Goal: Information Seeking & Learning: Learn about a topic

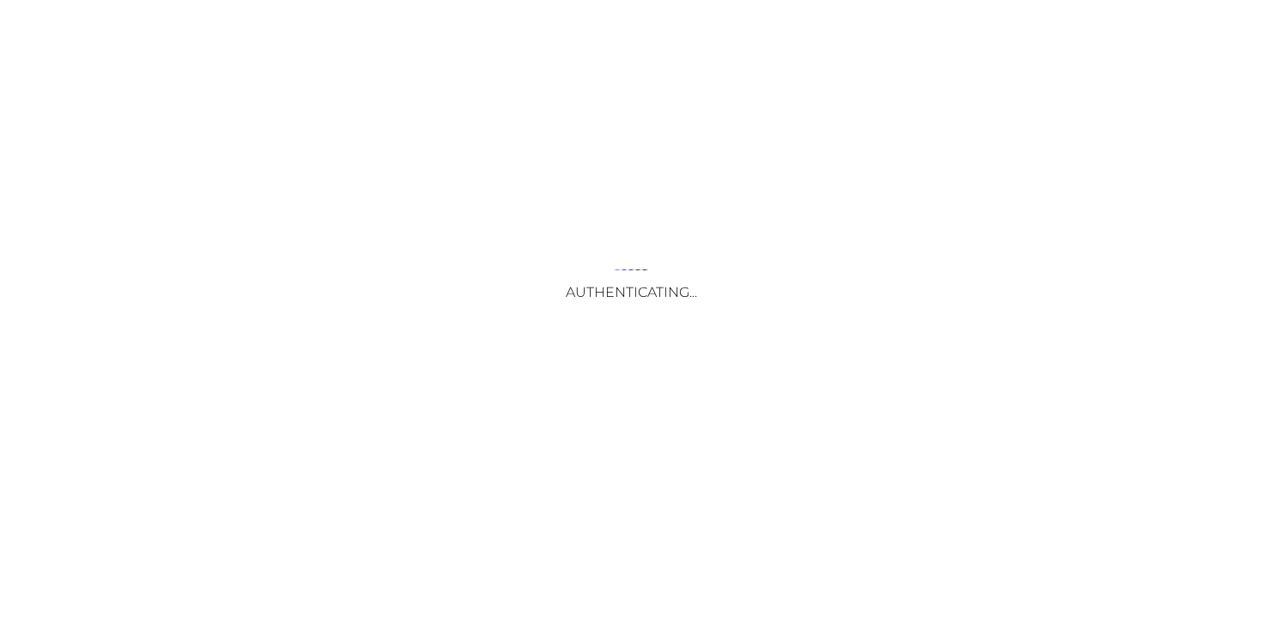
click at [622, 469] on div "Authenticating..." at bounding box center [631, 317] width 1262 height 635
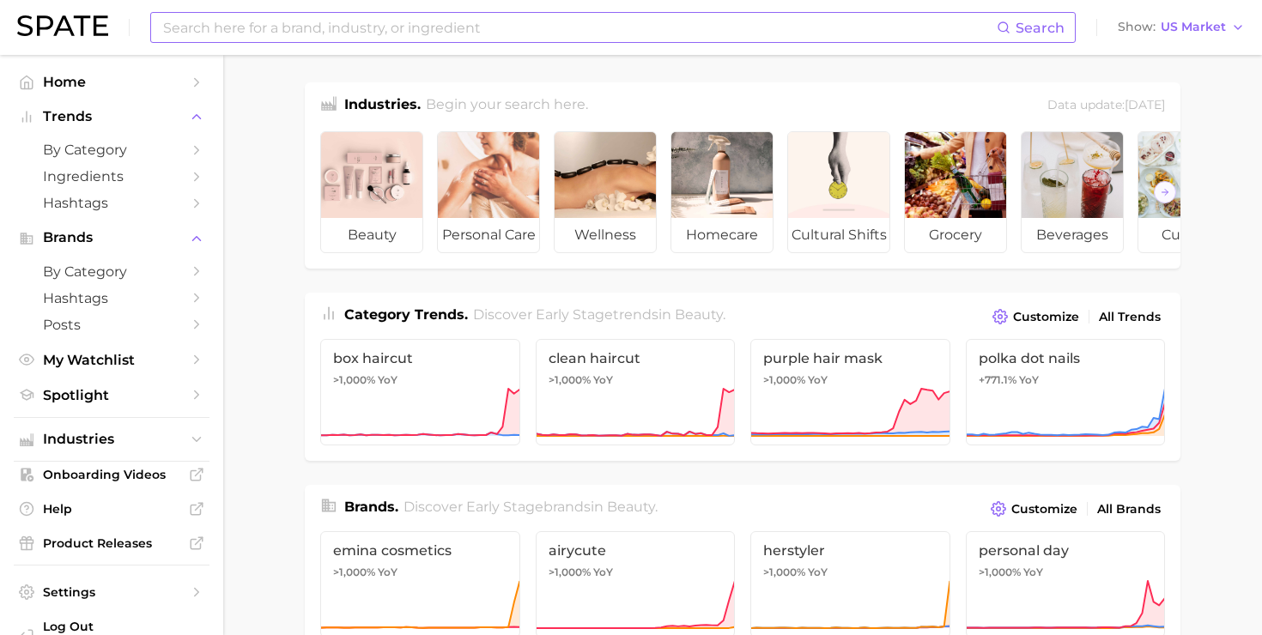
click at [324, 38] on input at bounding box center [578, 27] width 835 height 29
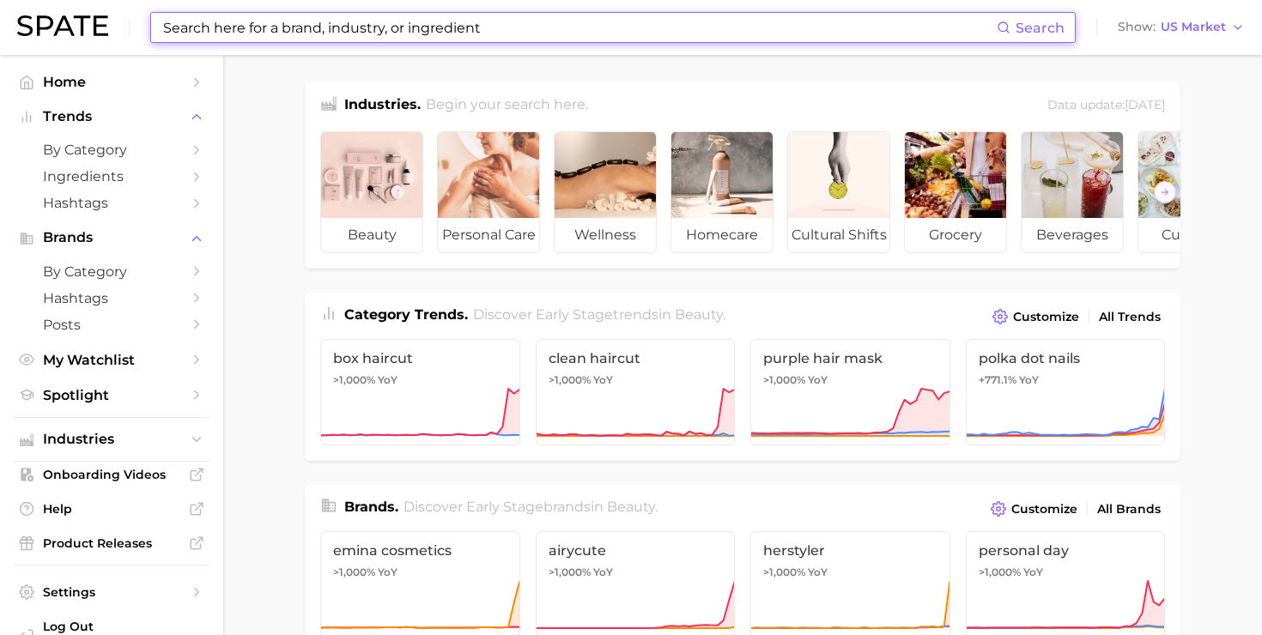
click at [317, 33] on input at bounding box center [578, 27] width 835 height 29
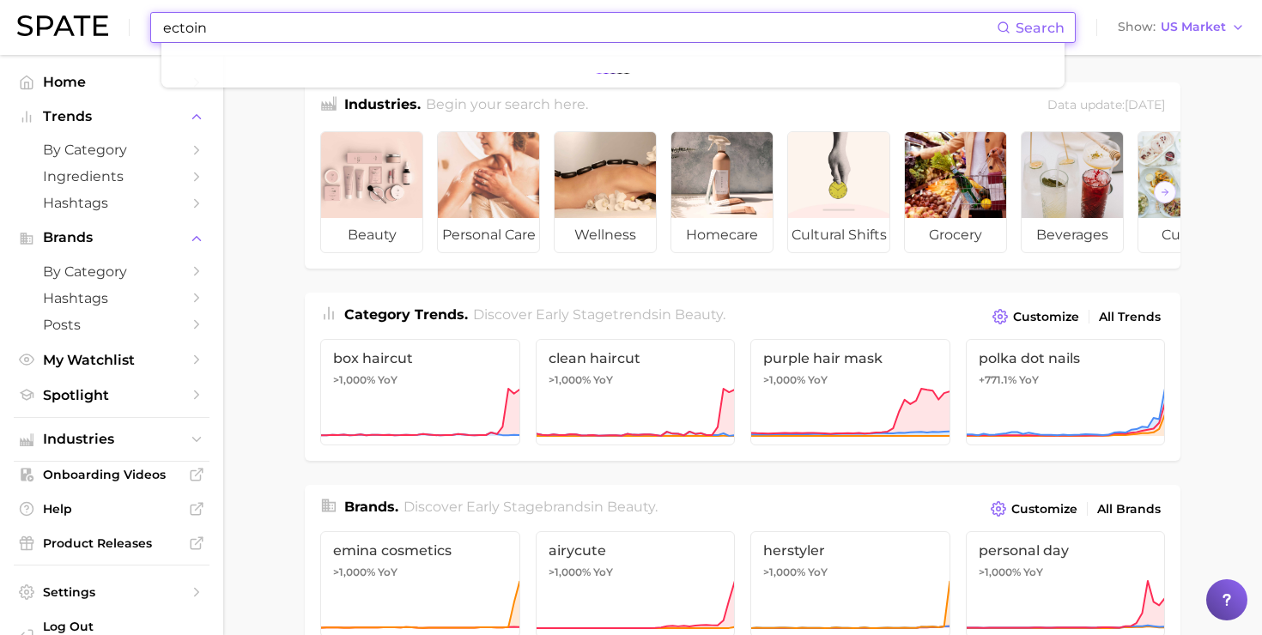
type input "ectoin"
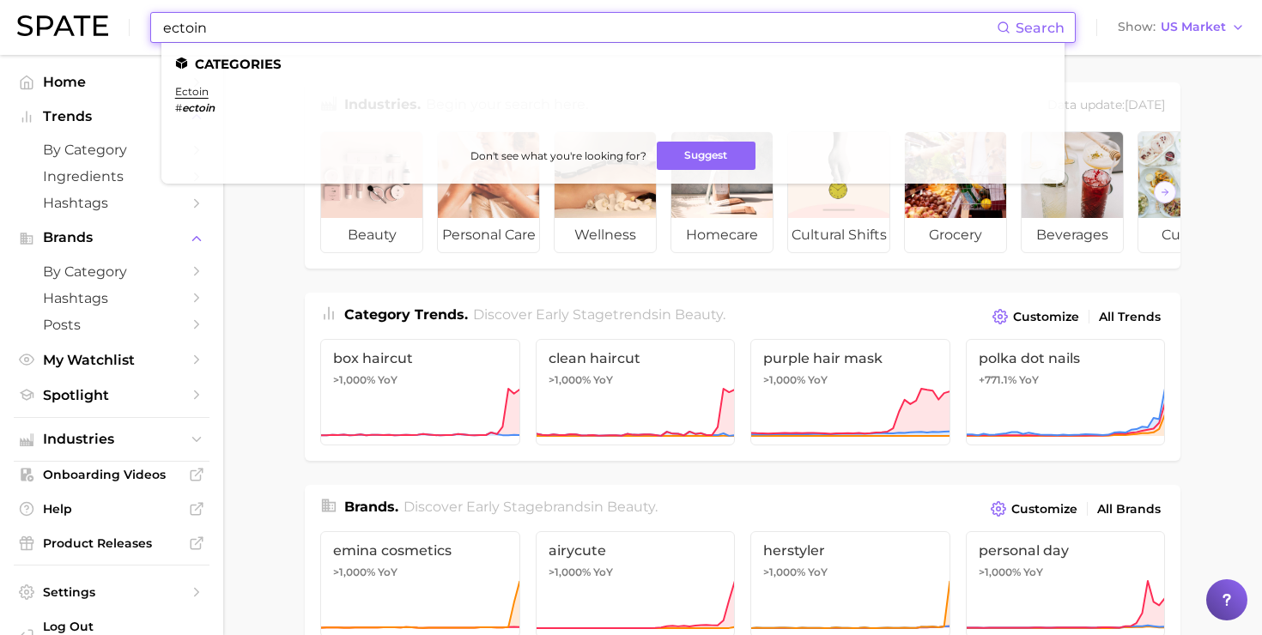
click at [196, 108] on em "ectoin" at bounding box center [198, 107] width 33 height 13
click at [197, 88] on link "ectoin" at bounding box center [191, 91] width 33 height 13
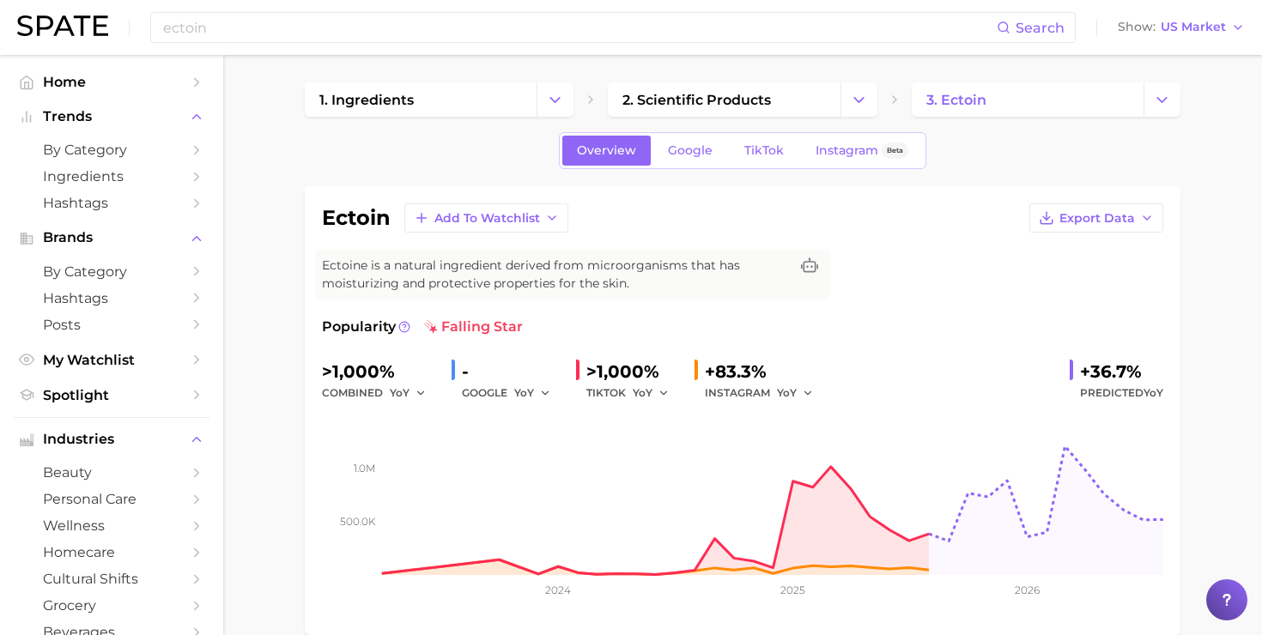
scroll to position [38, 0]
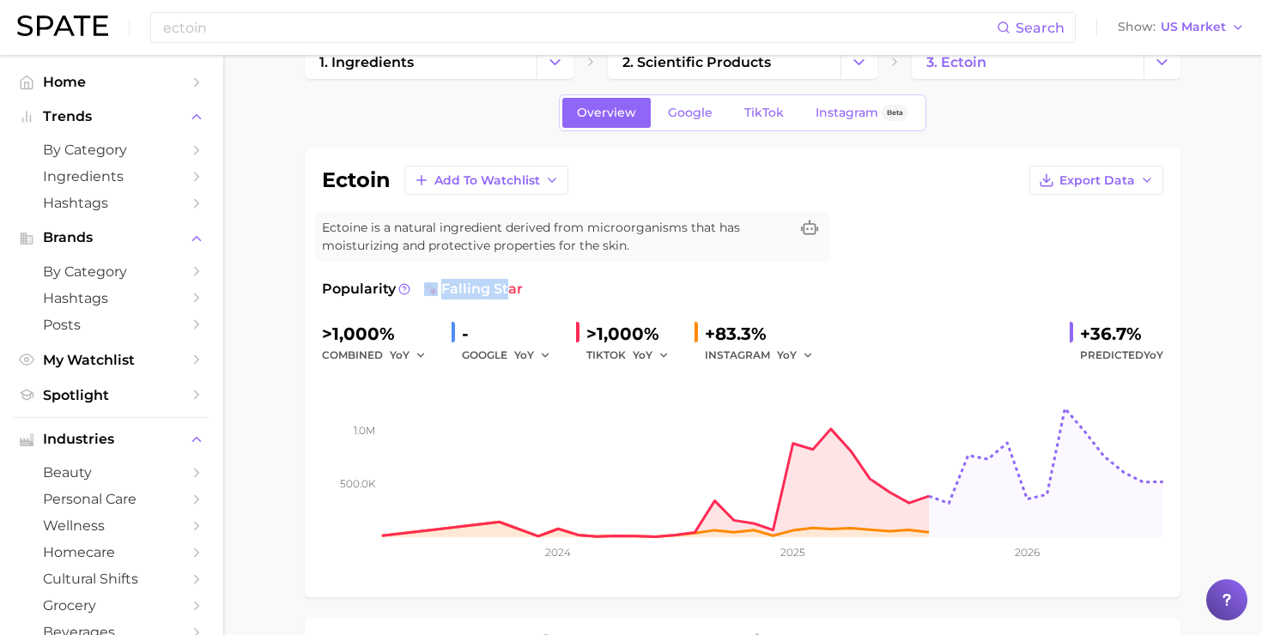
drag, startPoint x: 421, startPoint y: 282, endPoint x: 510, endPoint y: 285, distance: 88.5
click at [510, 285] on div "Popularity falling star" at bounding box center [742, 289] width 841 height 21
click at [510, 285] on span "falling star" at bounding box center [473, 289] width 99 height 21
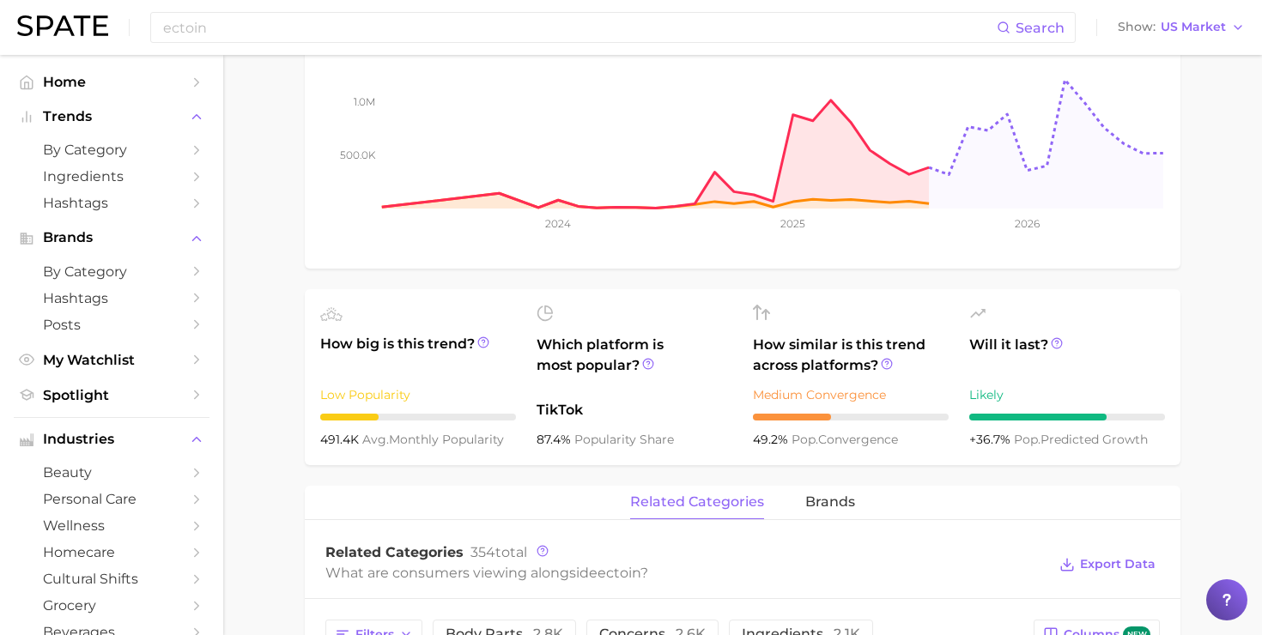
scroll to position [609, 0]
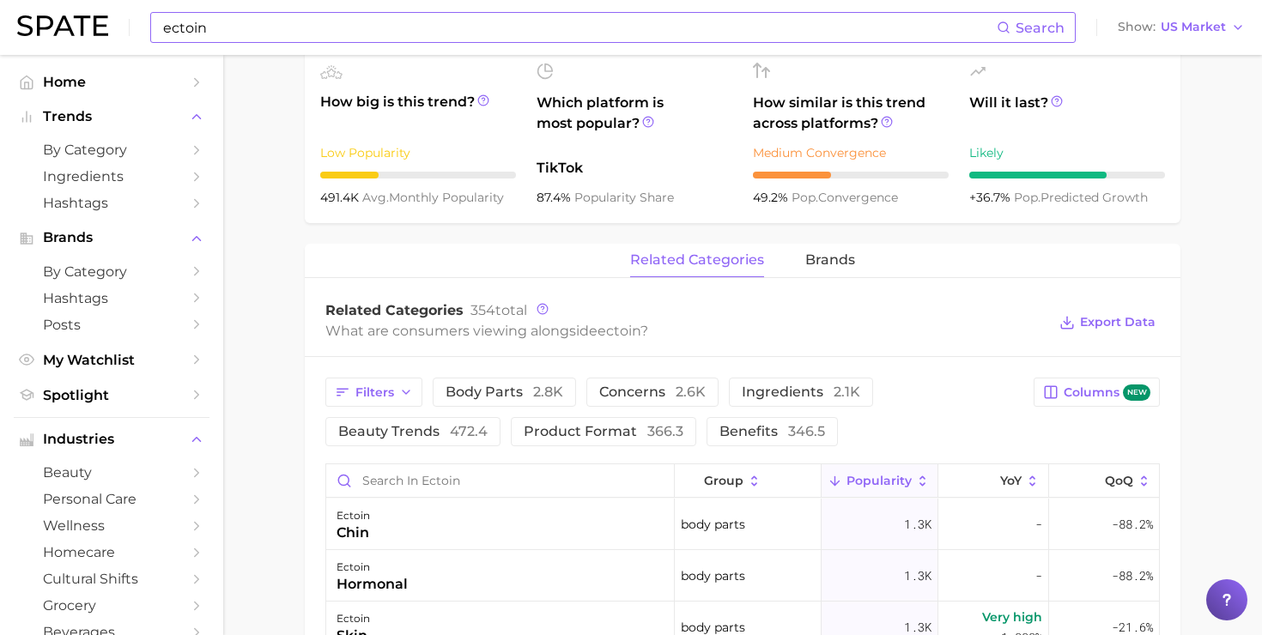
click at [254, 37] on input "ectoin" at bounding box center [578, 27] width 835 height 29
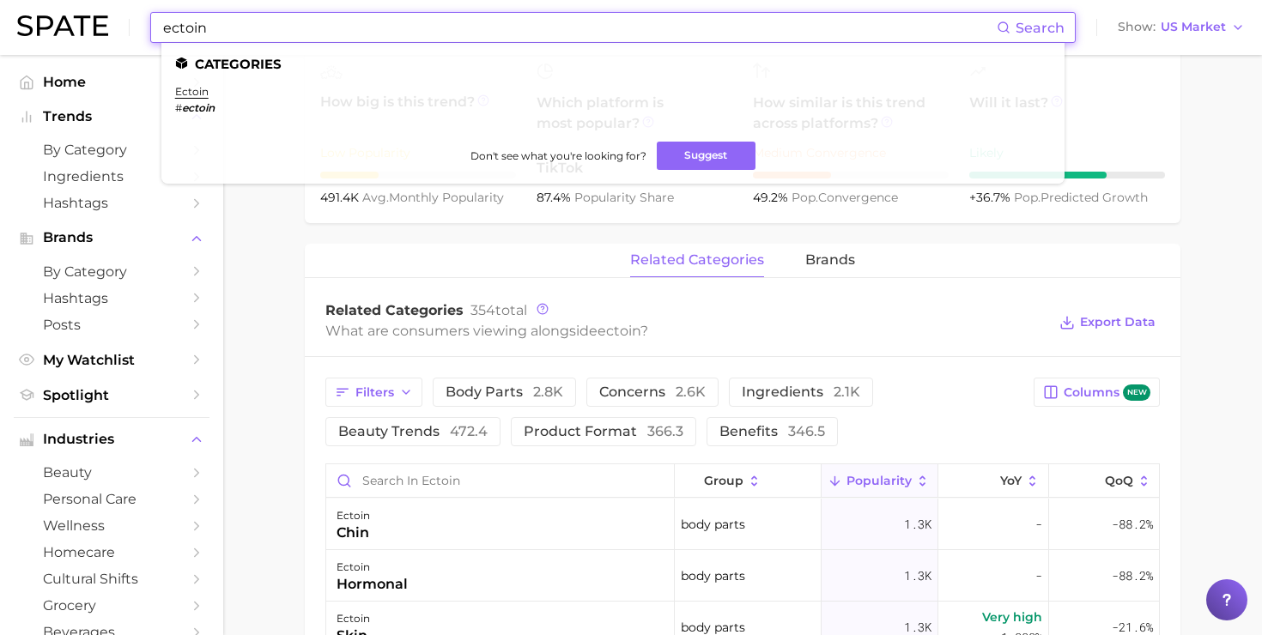
click at [254, 37] on input "ectoin" at bounding box center [578, 27] width 835 height 29
paste input "Polyglutamic acid"
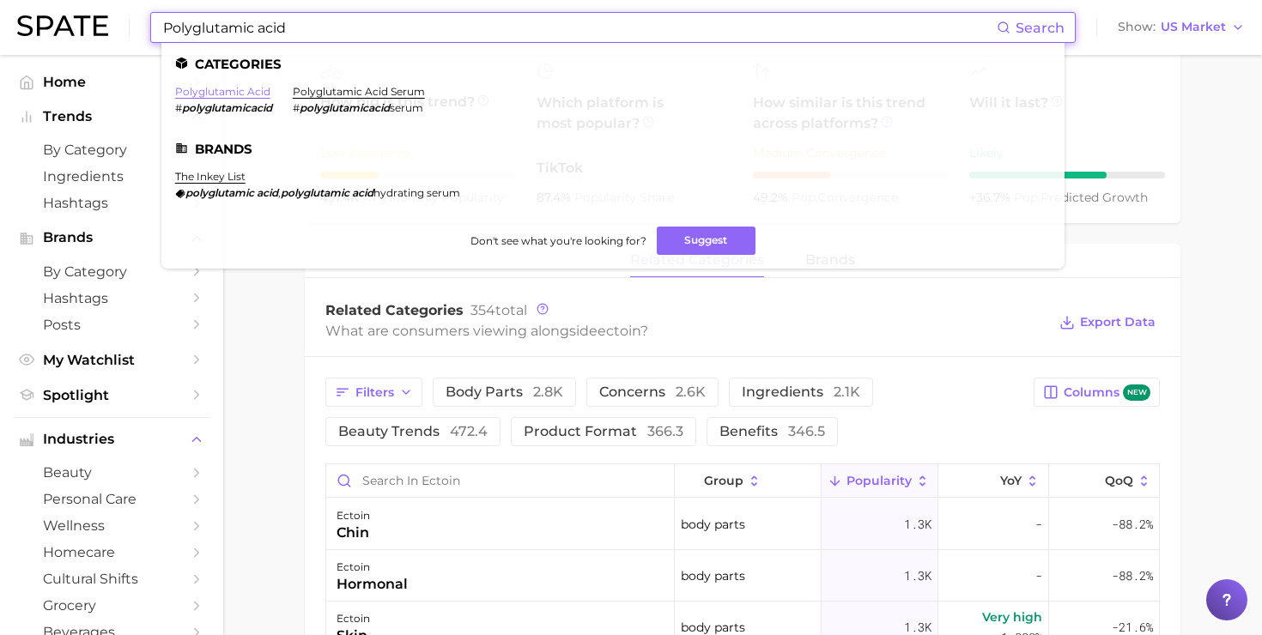
click at [214, 90] on link "polyglutamic acid" at bounding box center [222, 91] width 95 height 13
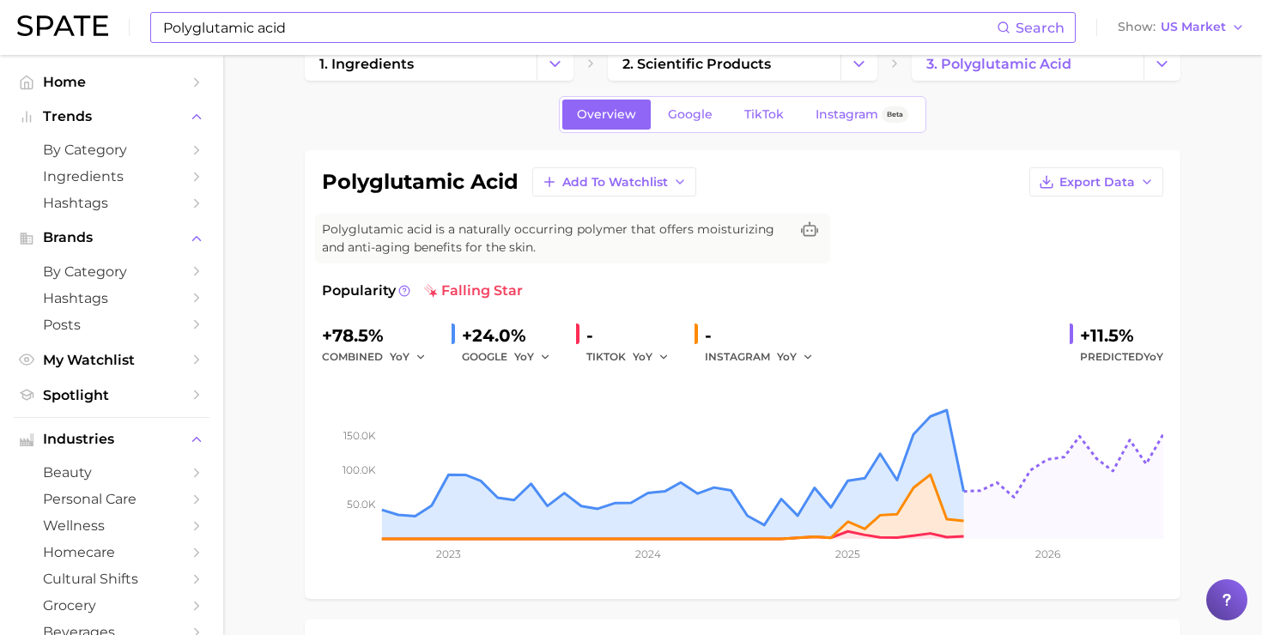
scroll to position [39, 0]
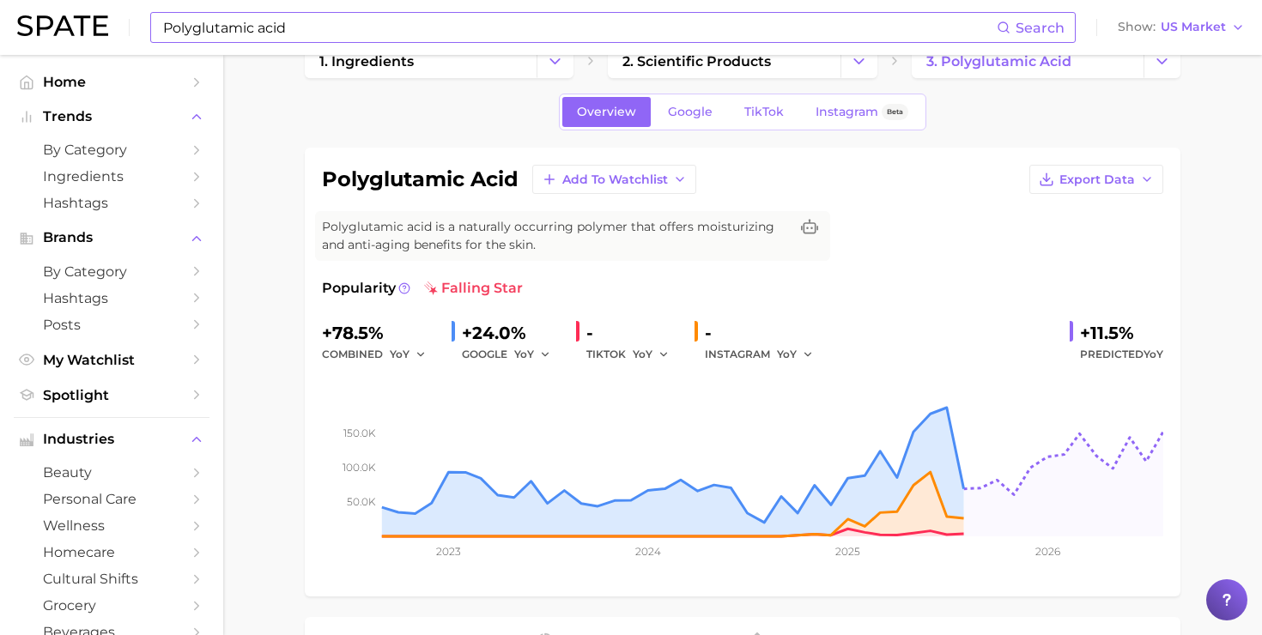
click at [434, 288] on img at bounding box center [431, 289] width 14 height 14
click at [401, 294] on icon at bounding box center [404, 288] width 12 height 12
click at [483, 282] on span "falling star" at bounding box center [473, 288] width 99 height 21
drag, startPoint x: 421, startPoint y: 286, endPoint x: 523, endPoint y: 286, distance: 102.1
click at [523, 286] on div "Popularity falling star" at bounding box center [742, 288] width 841 height 21
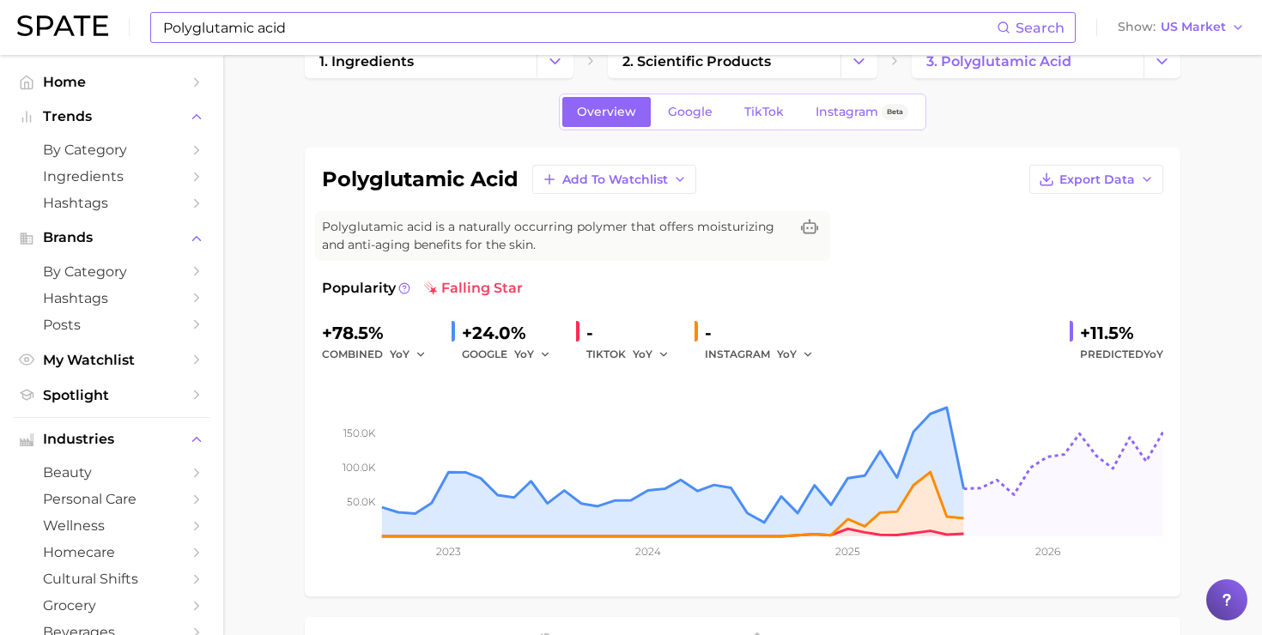
click at [523, 286] on div "Popularity falling star" at bounding box center [742, 288] width 841 height 21
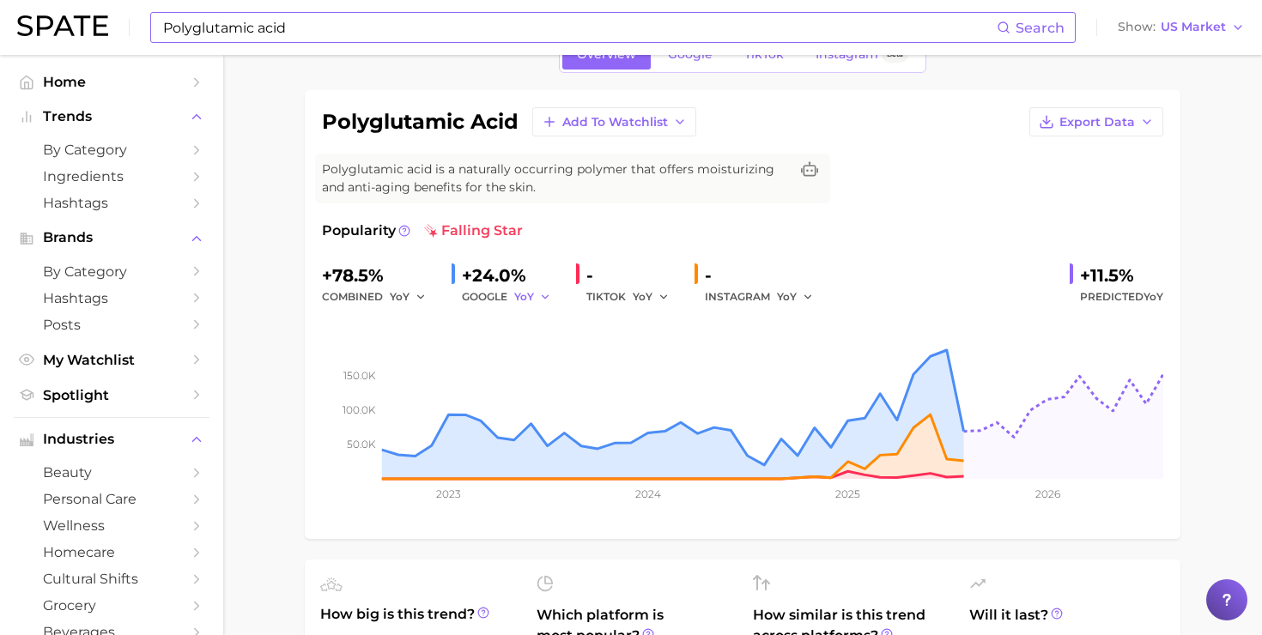
scroll to position [0, 0]
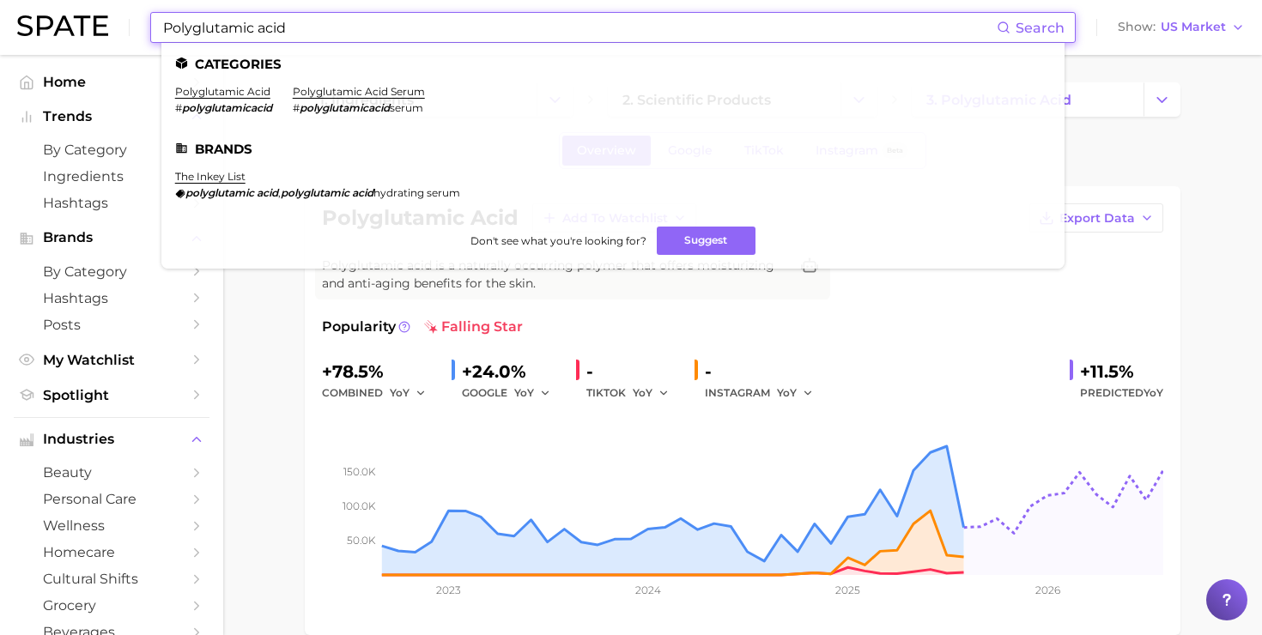
click at [448, 33] on input "Polyglutamic acid" at bounding box center [578, 27] width 835 height 29
paste input "Beta Glucan"
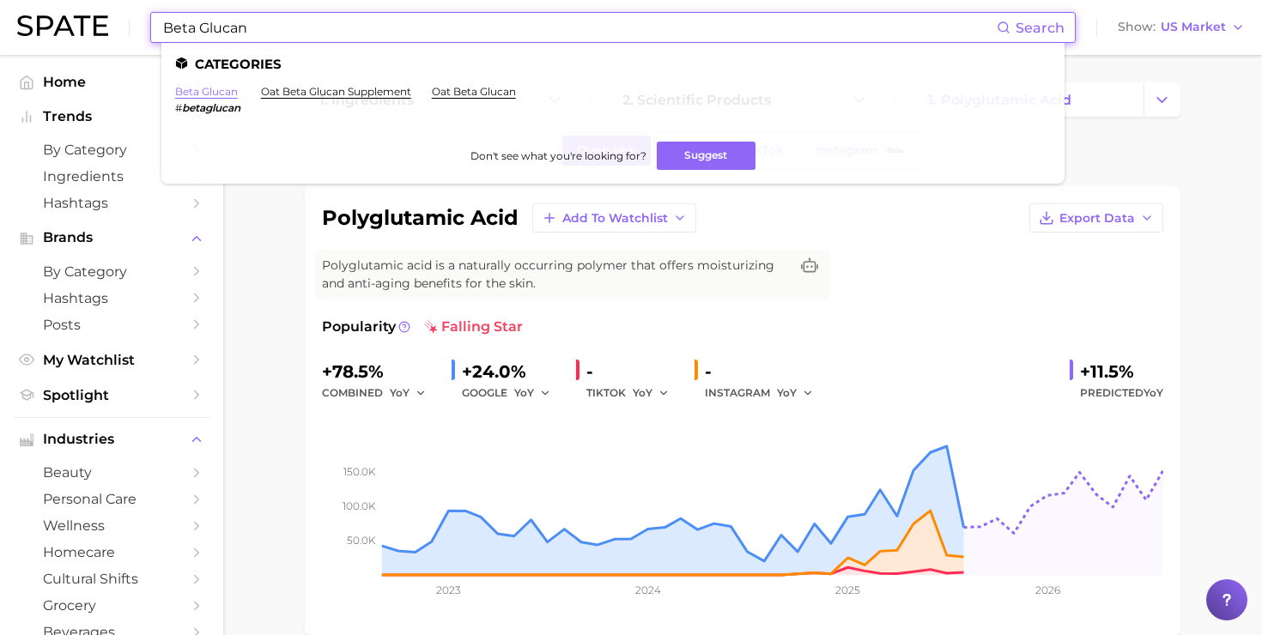
click at [223, 90] on link "beta glucan" at bounding box center [206, 91] width 63 height 13
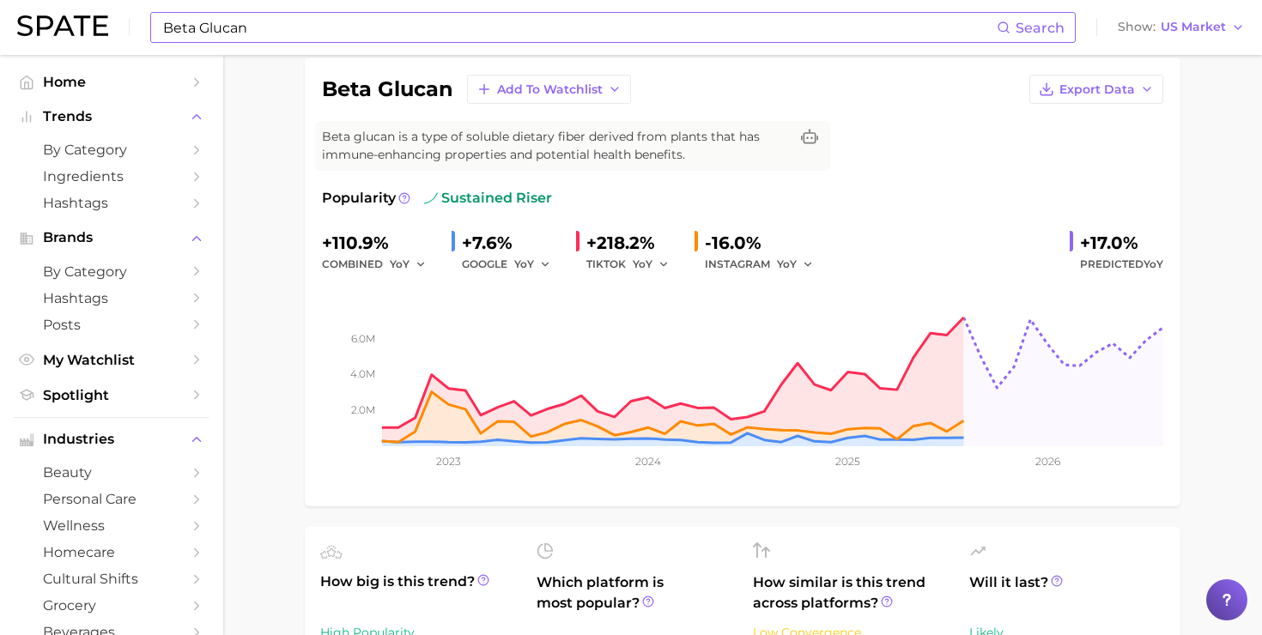
scroll to position [130, 0]
click at [527, 21] on input "Beta Glucan" at bounding box center [578, 27] width 835 height 29
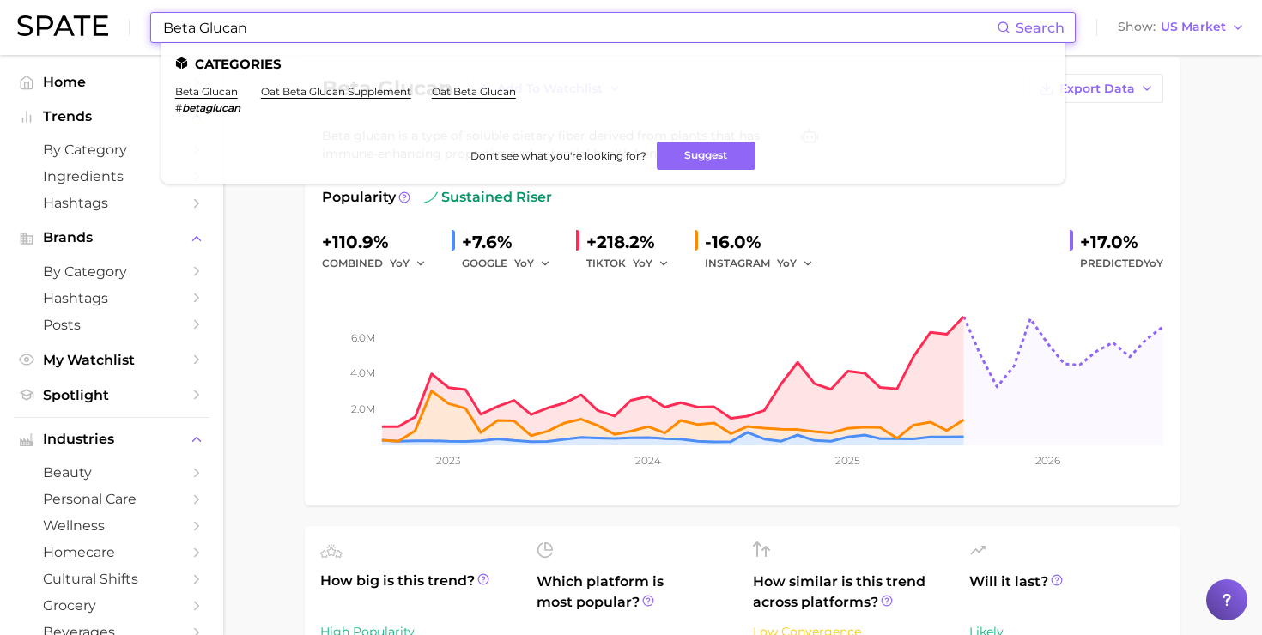
paste input "cordyceps"
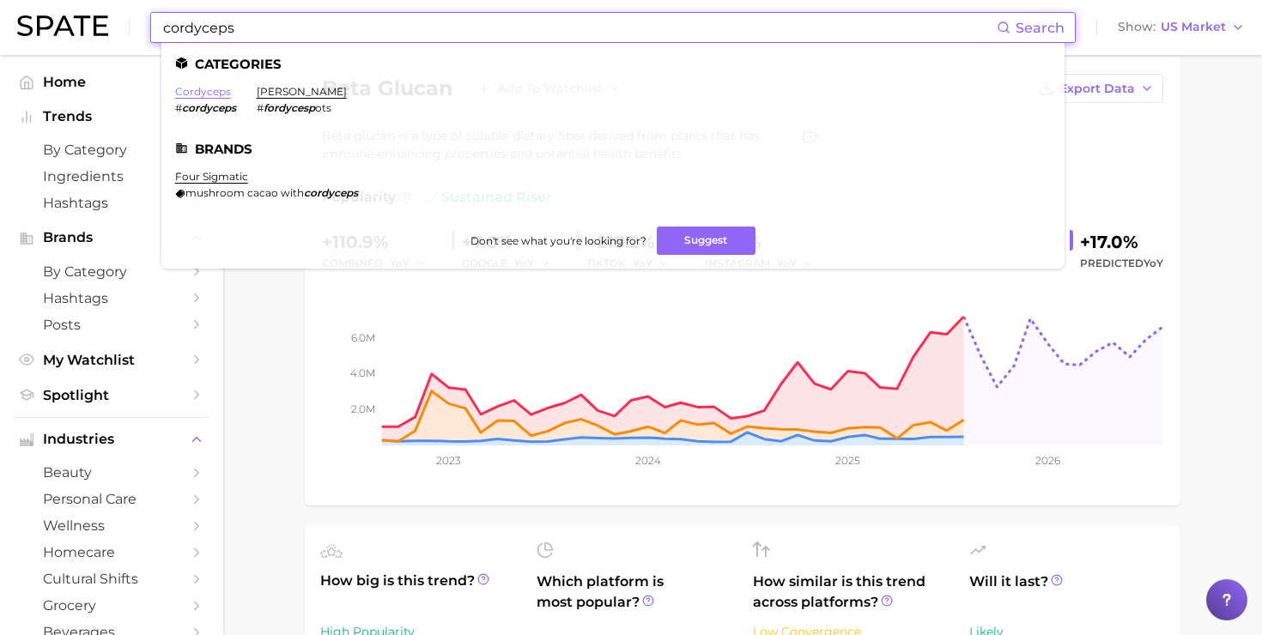
click at [206, 96] on link "cordyceps" at bounding box center [203, 91] width 56 height 13
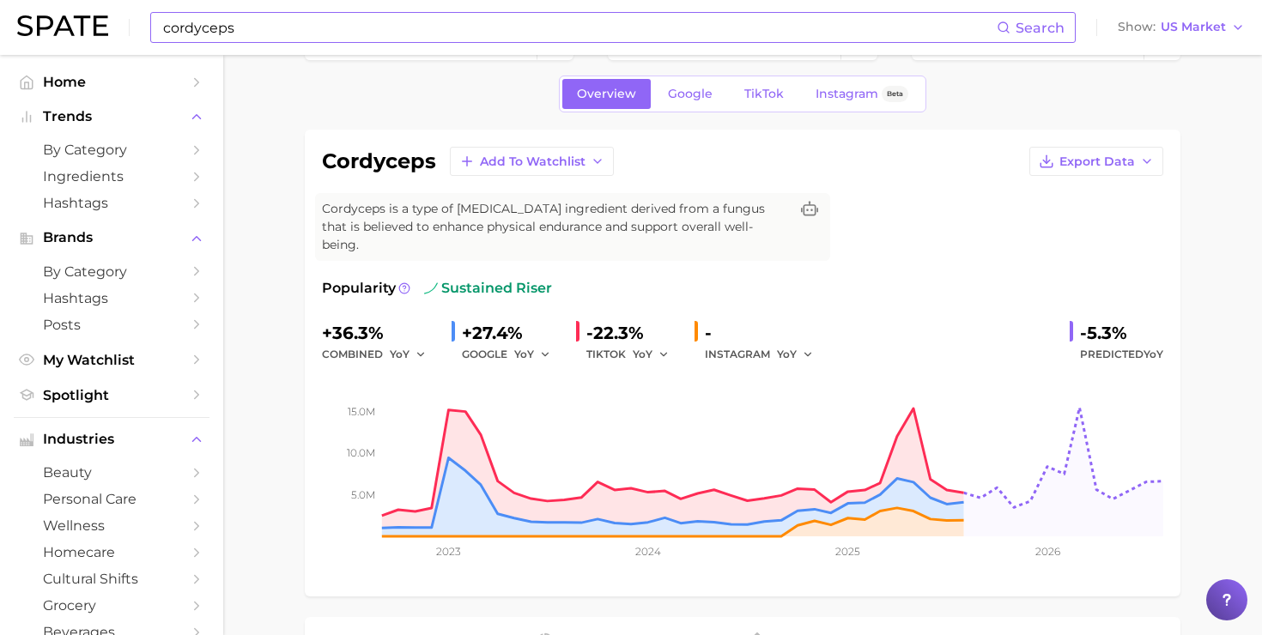
scroll to position [88, 0]
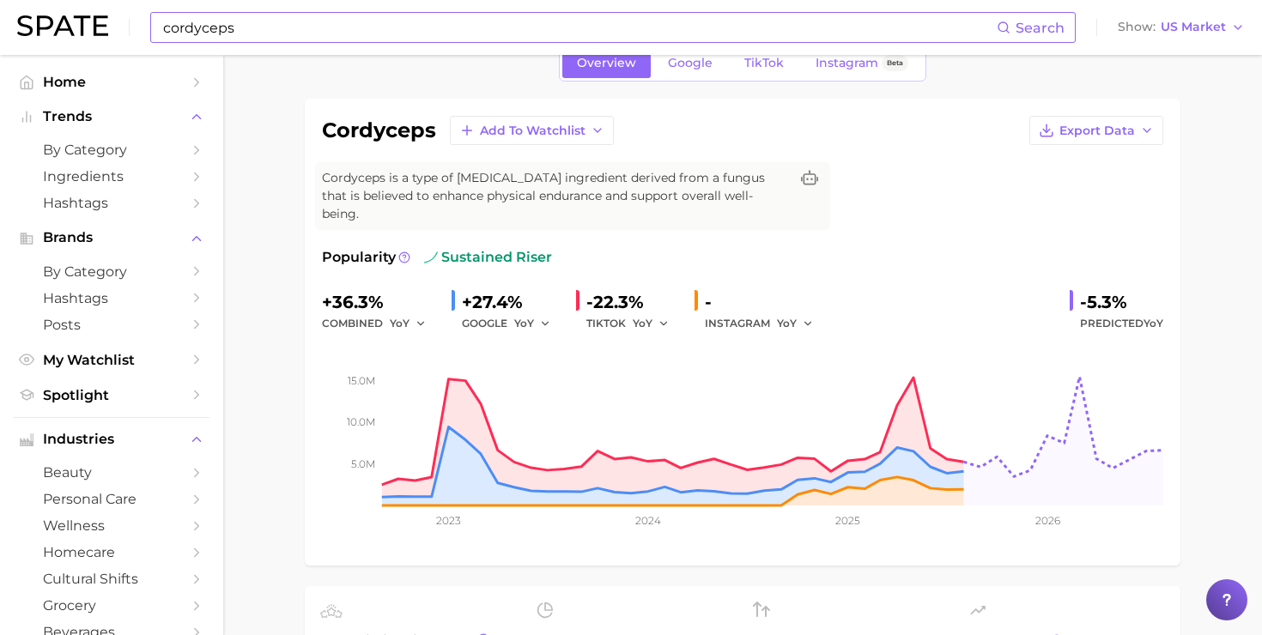
click at [508, 23] on input "cordyceps" at bounding box center [578, 27] width 835 height 29
type input "centella"
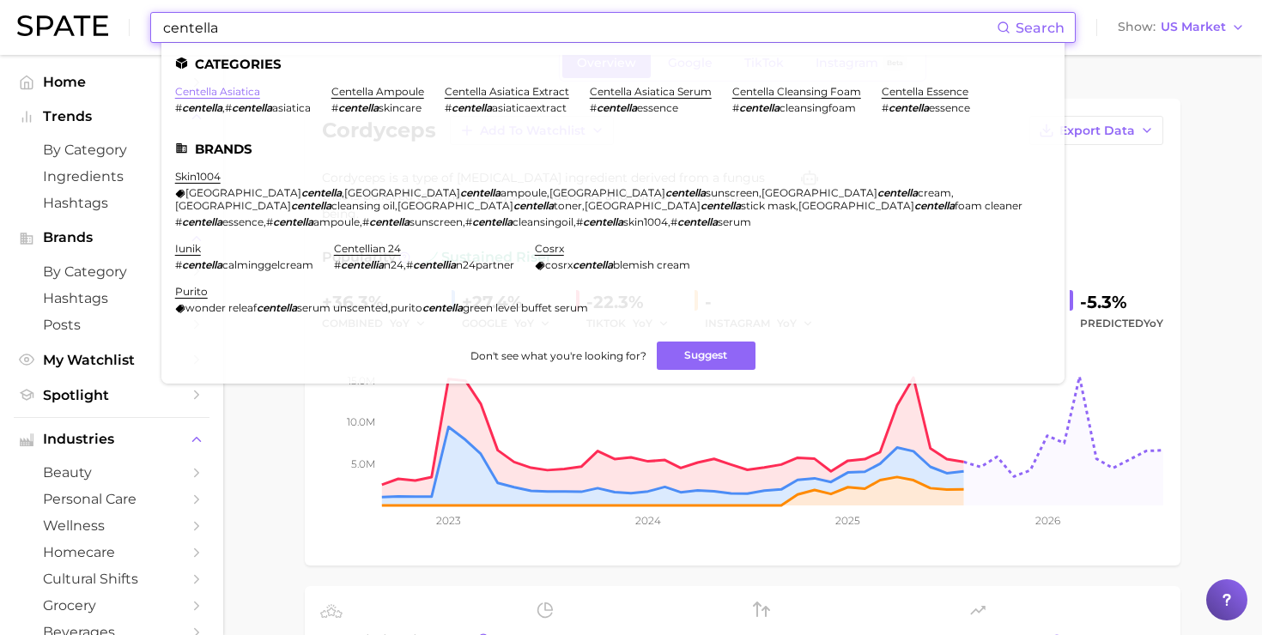
click at [225, 95] on link "centella asiatica" at bounding box center [217, 91] width 85 height 13
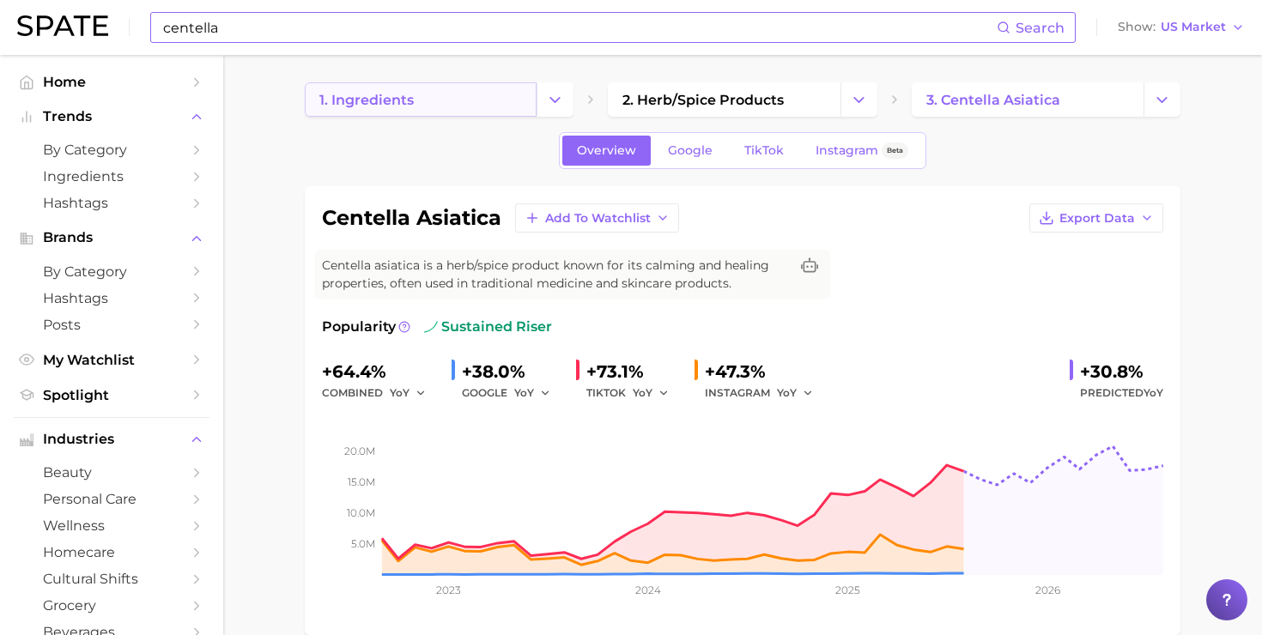
click at [485, 104] on link "1. ingredients" at bounding box center [421, 99] width 232 height 34
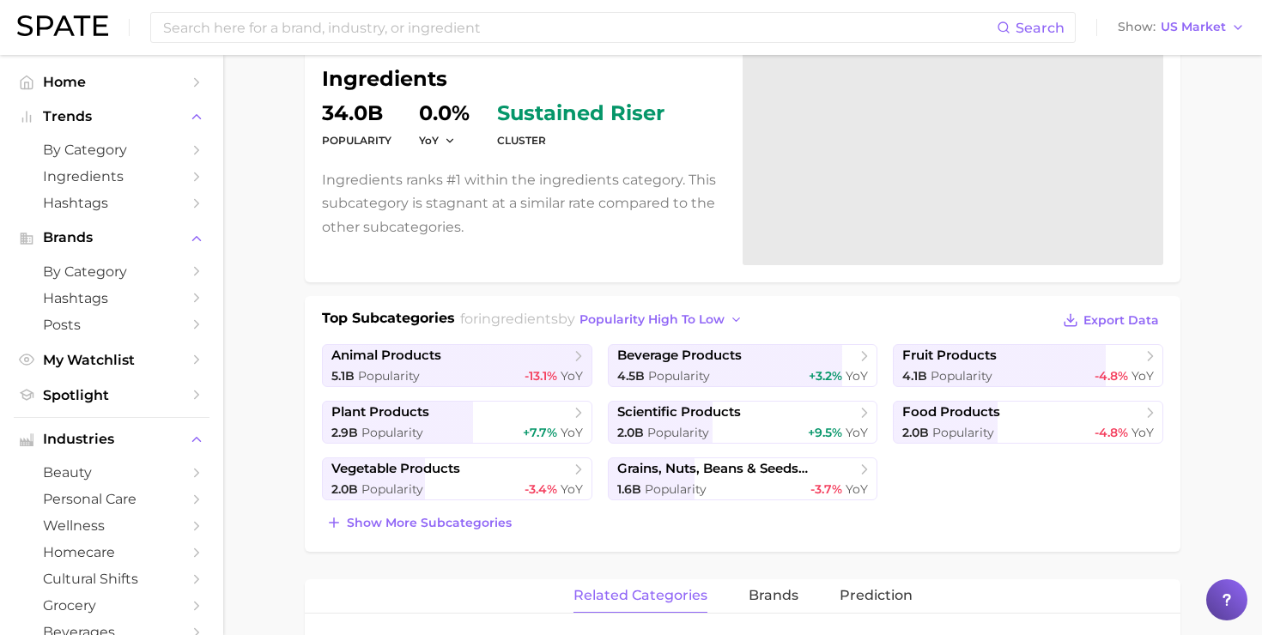
scroll to position [178, 0]
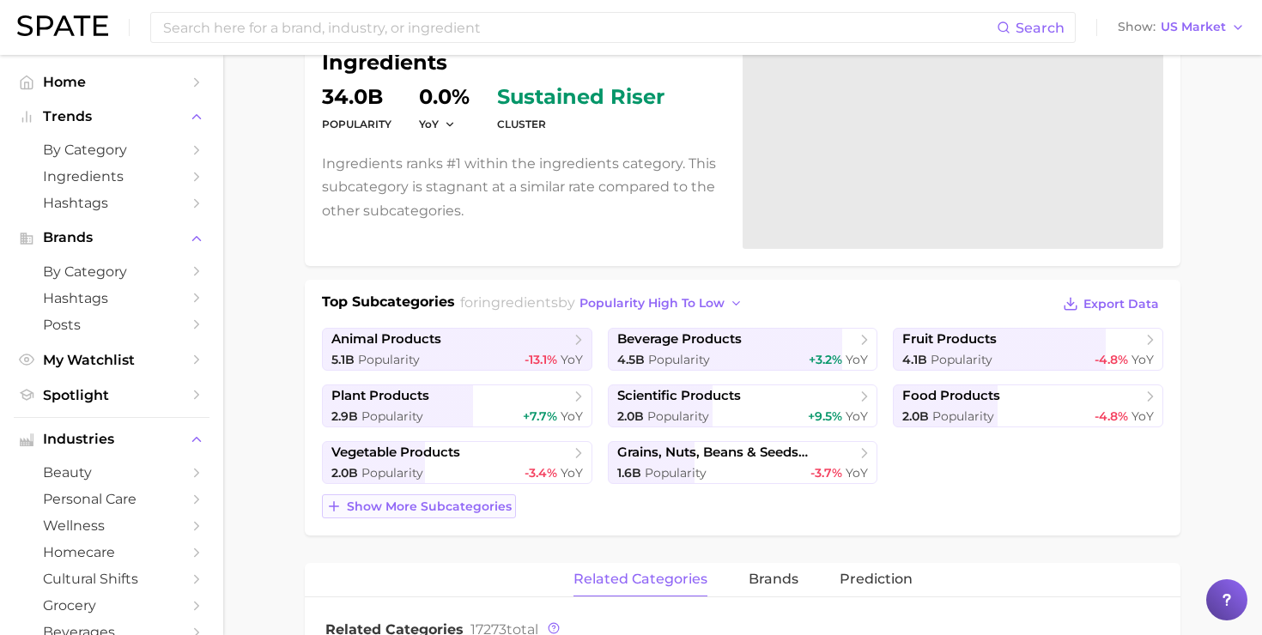
click at [361, 512] on span "Show more subcategories" at bounding box center [429, 507] width 165 height 15
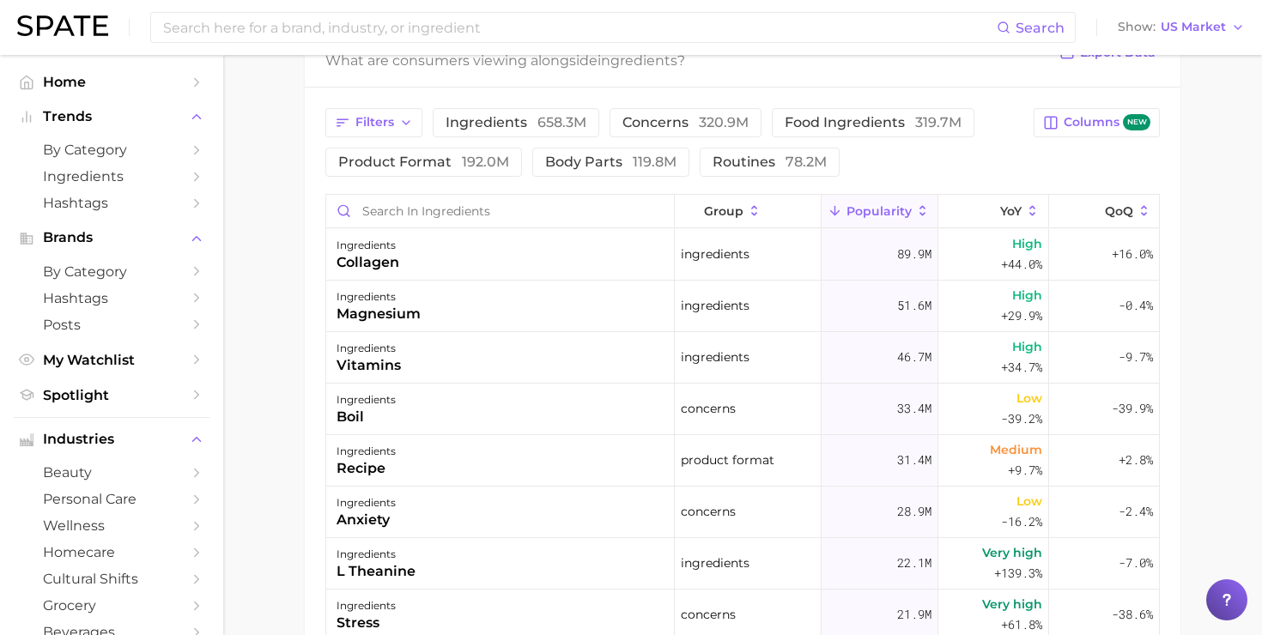
scroll to position [1432, 0]
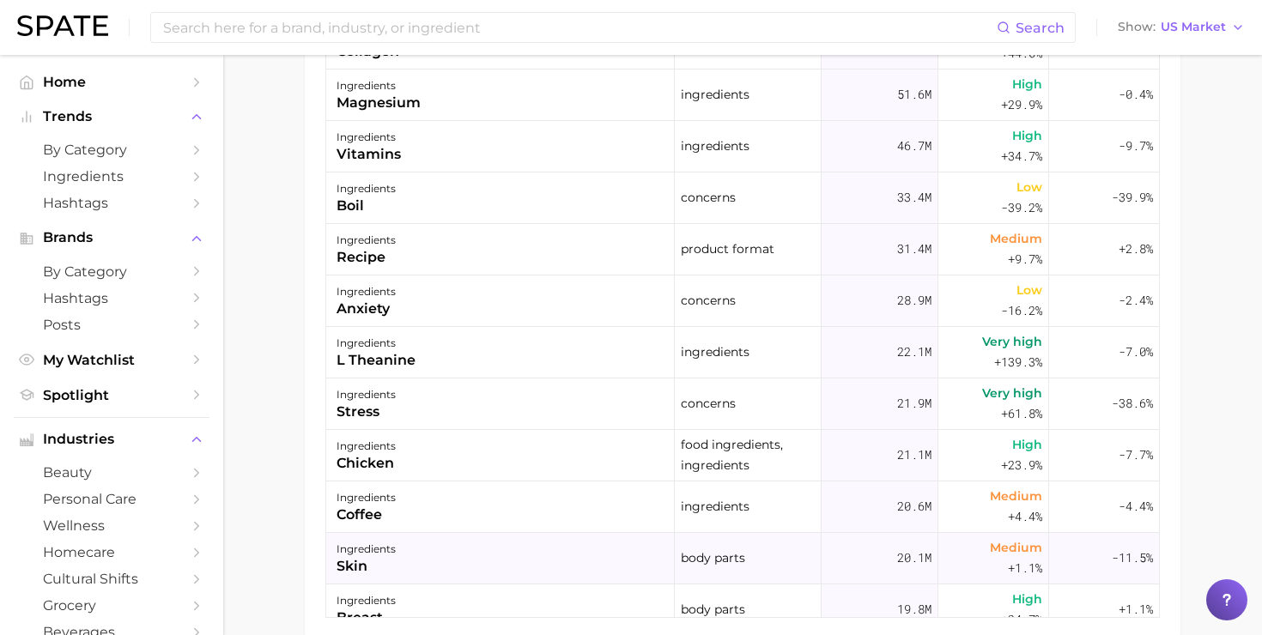
click at [349, 549] on div "ingredients" at bounding box center [365, 549] width 59 height 21
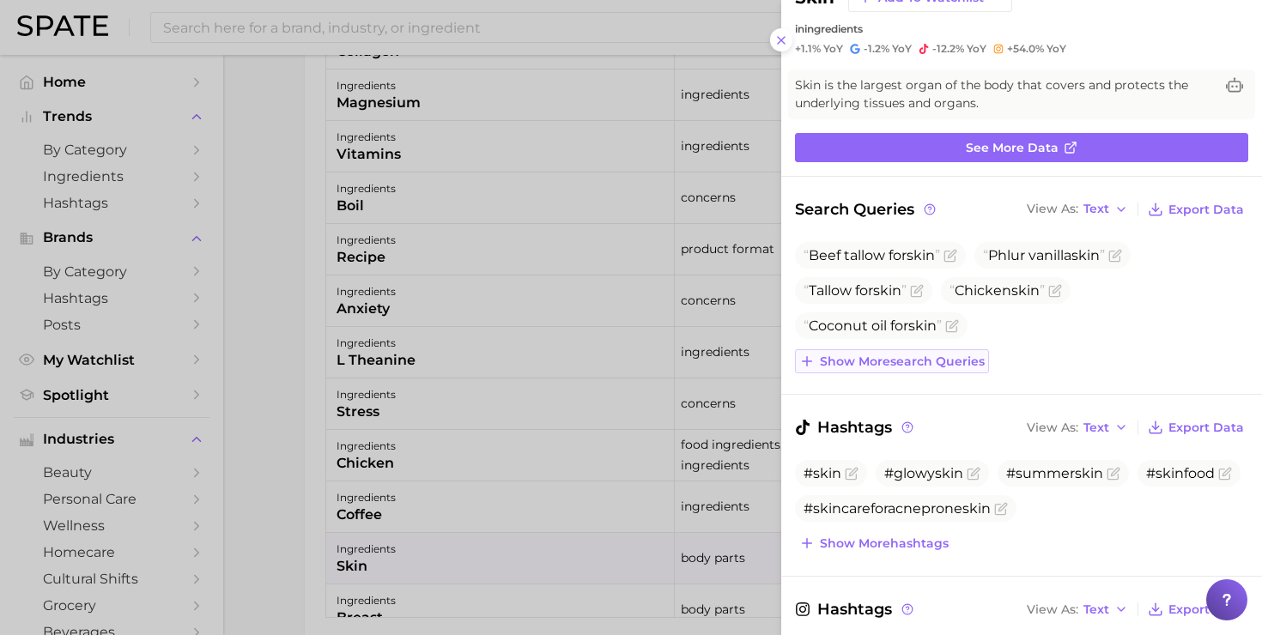
scroll to position [0, 0]
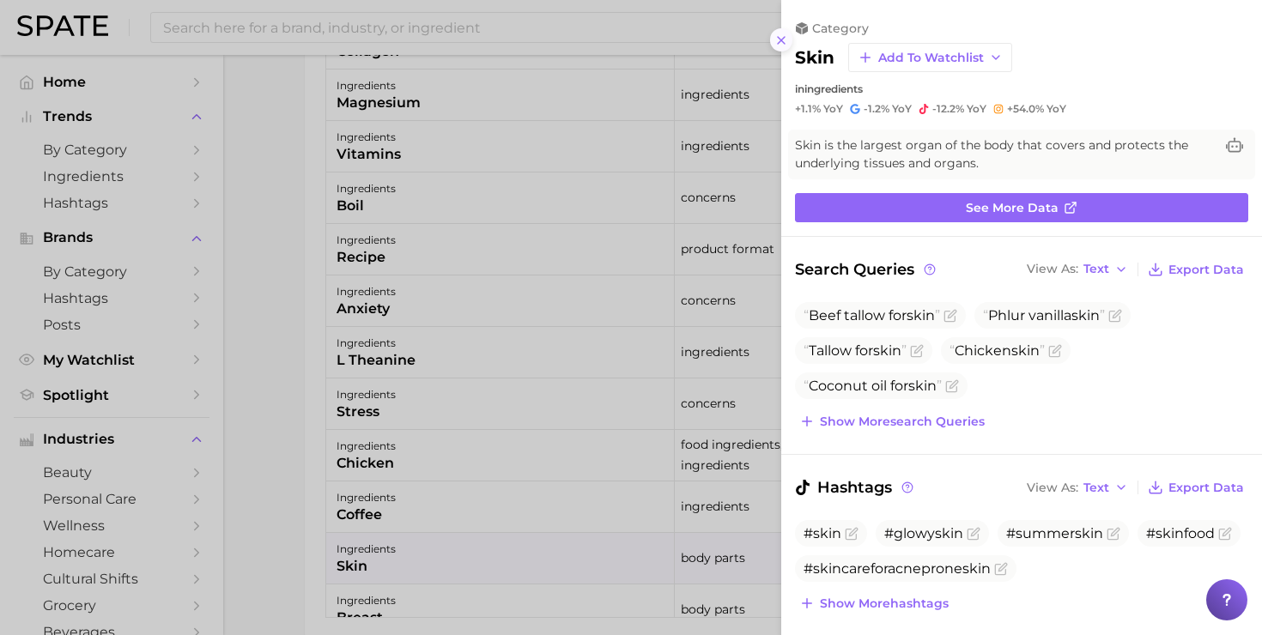
click at [783, 41] on line at bounding box center [781, 40] width 7 height 7
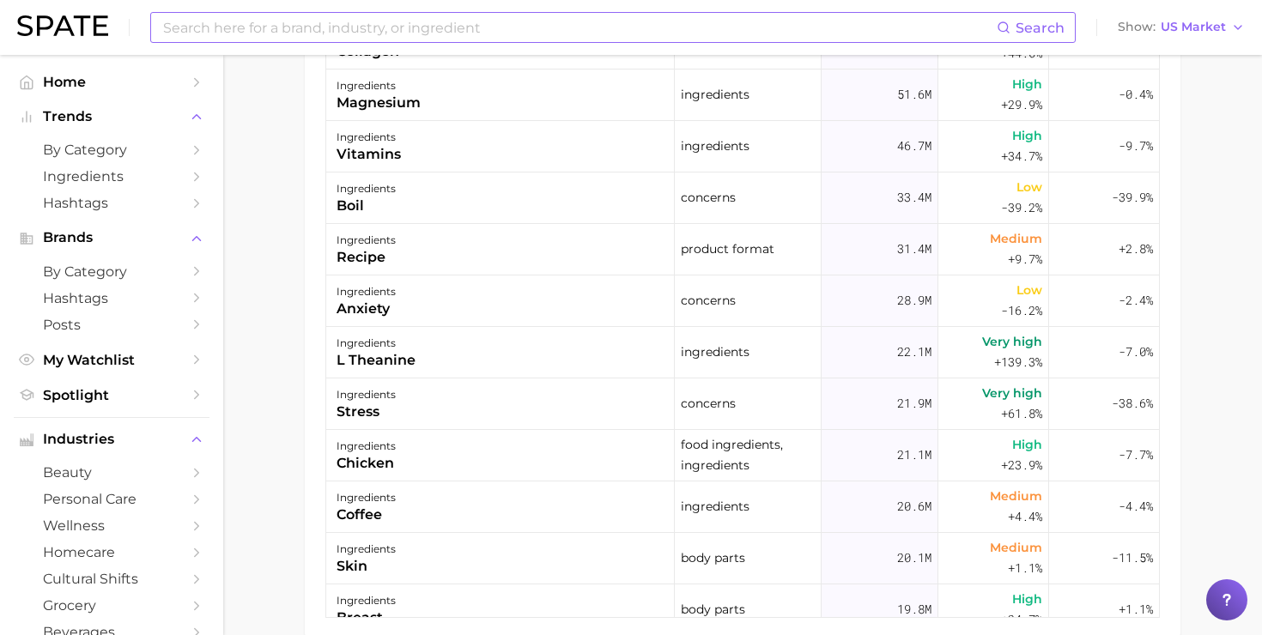
click at [379, 39] on input at bounding box center [578, 27] width 835 height 29
type input "ectoin"
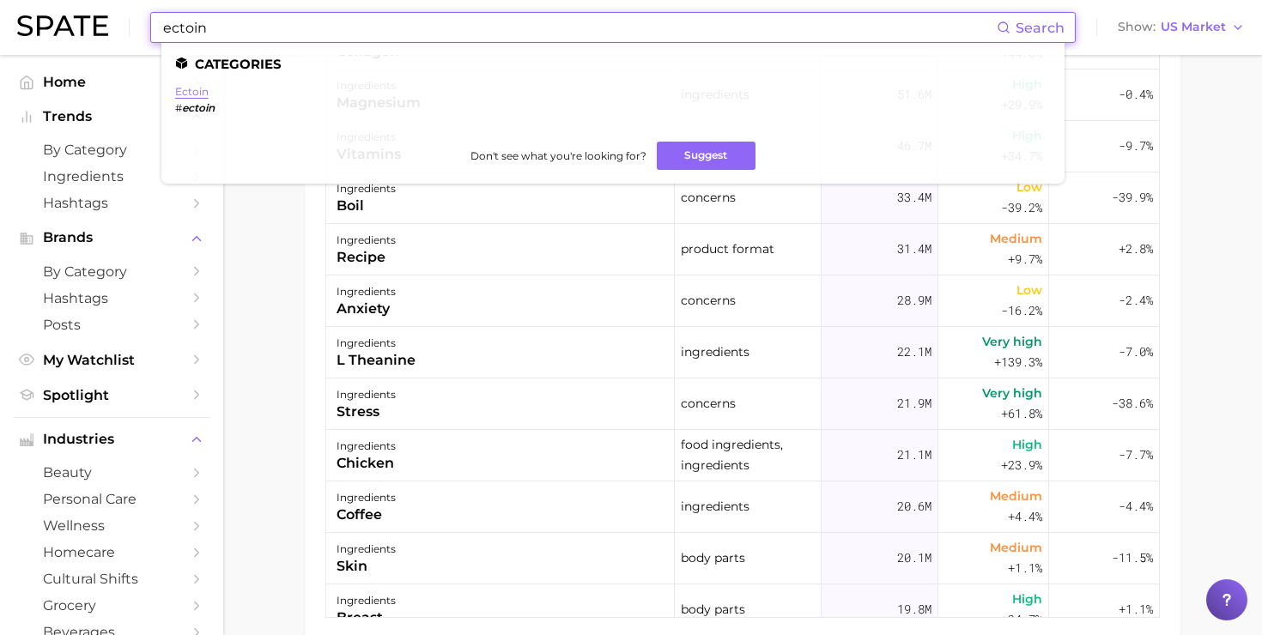
click at [197, 94] on link "ectoin" at bounding box center [191, 91] width 33 height 13
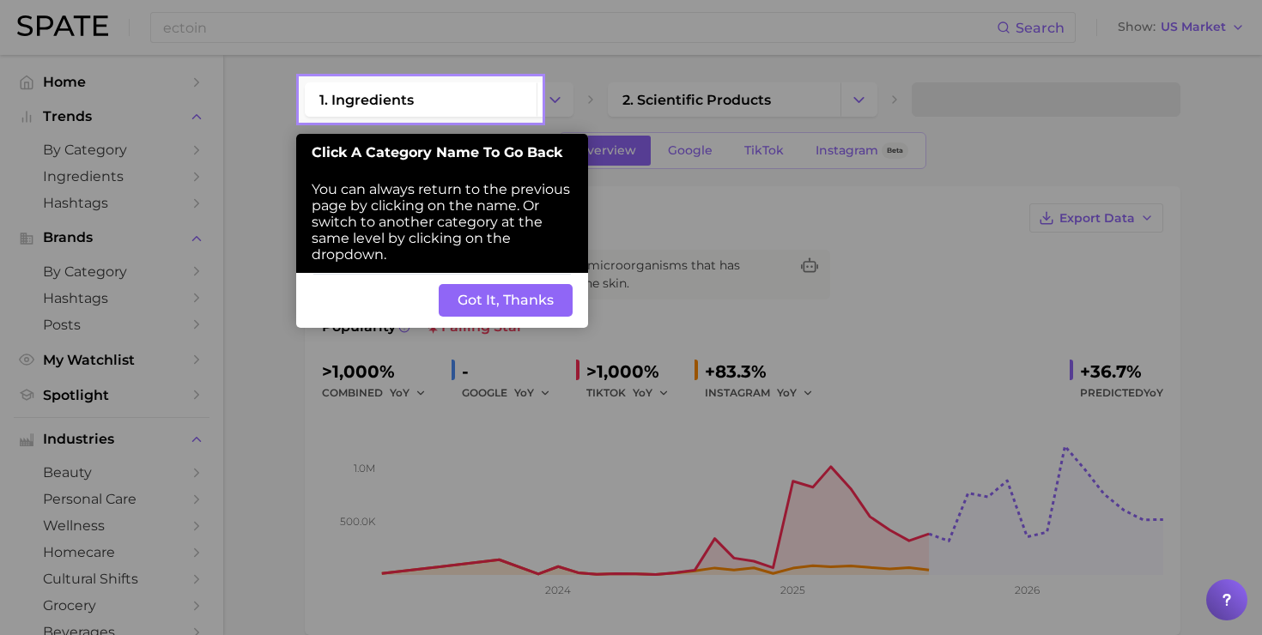
click at [505, 307] on button "Got It, Thanks" at bounding box center [506, 300] width 134 height 33
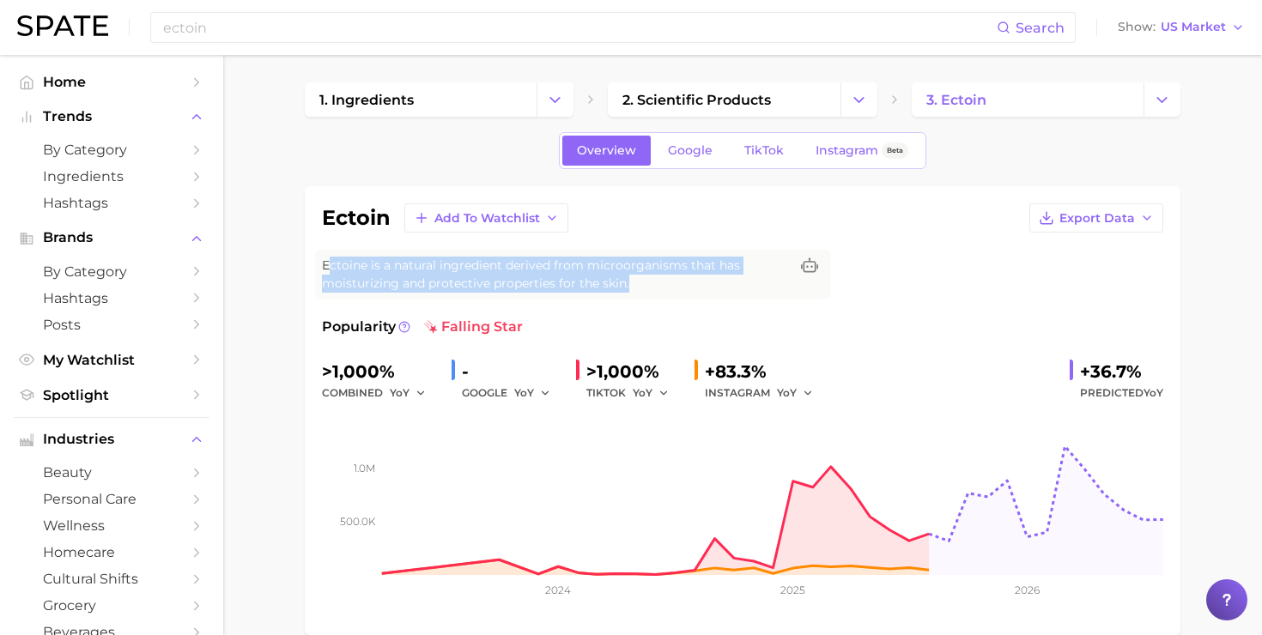
drag, startPoint x: 664, startPoint y: 286, endPoint x: 327, endPoint y: 269, distance: 336.9
click at [327, 269] on span "Ectoine is a natural ingredient derived from microorganisms that has moisturizi…" at bounding box center [555, 275] width 467 height 36
drag, startPoint x: 322, startPoint y: 267, endPoint x: 730, endPoint y: 284, distance: 409.0
click at [730, 284] on span "Ectoine is a natural ingredient derived from microorganisms that has moisturizi…" at bounding box center [555, 275] width 467 height 36
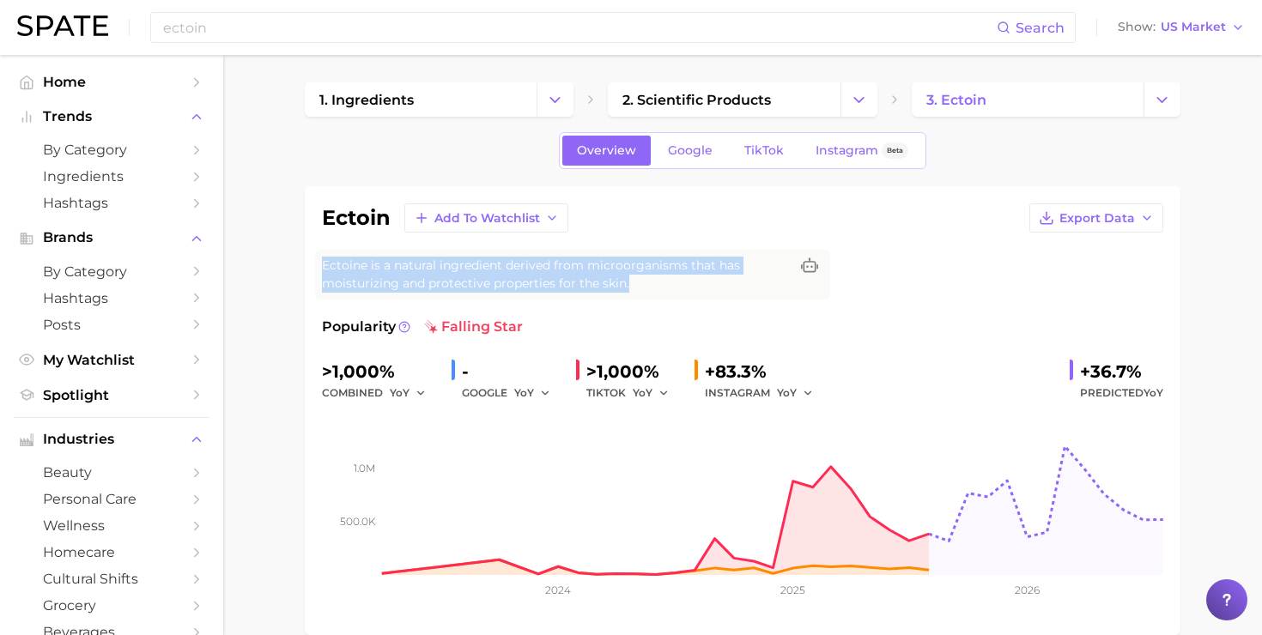
click at [730, 284] on span "Ectoine is a natural ingredient derived from microorganisms that has moisturizi…" at bounding box center [555, 275] width 467 height 36
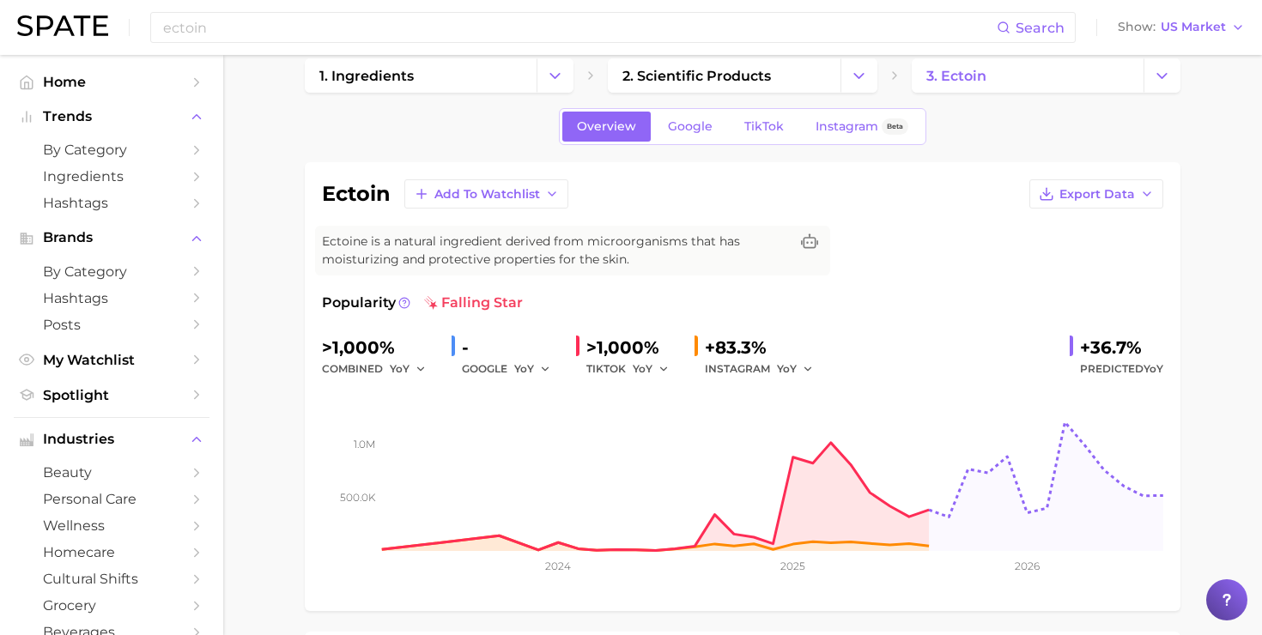
scroll to position [27, 0]
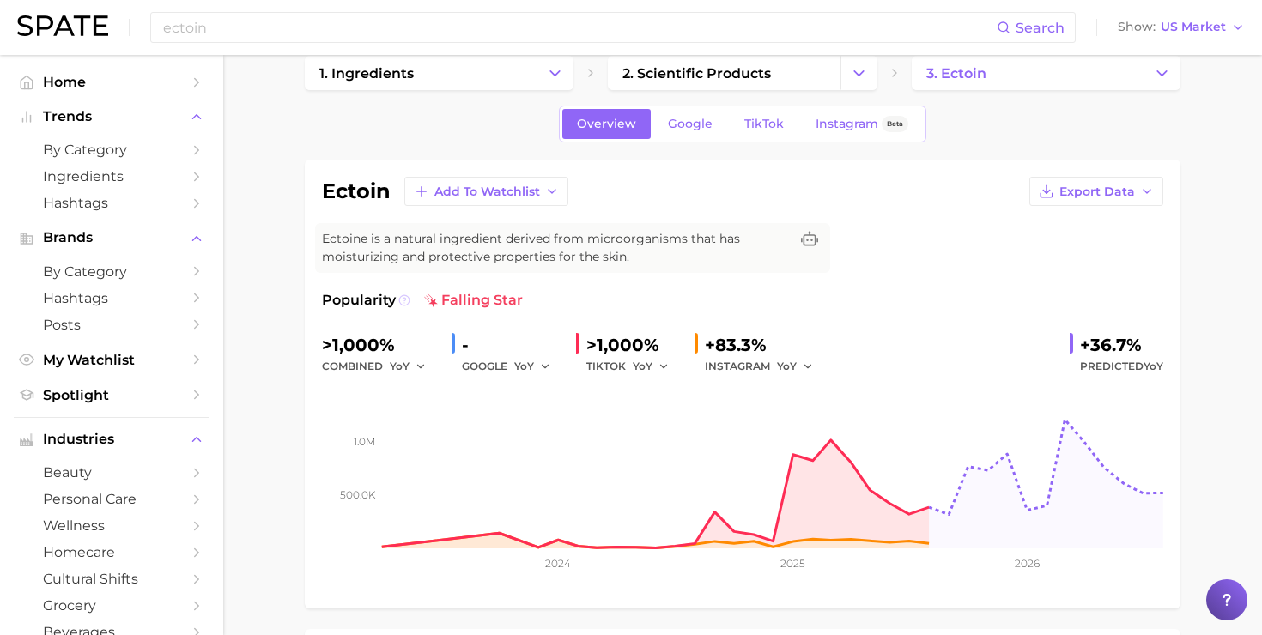
click at [398, 305] on icon at bounding box center [404, 300] width 12 height 12
click at [384, 479] on rect at bounding box center [742, 463] width 841 height 172
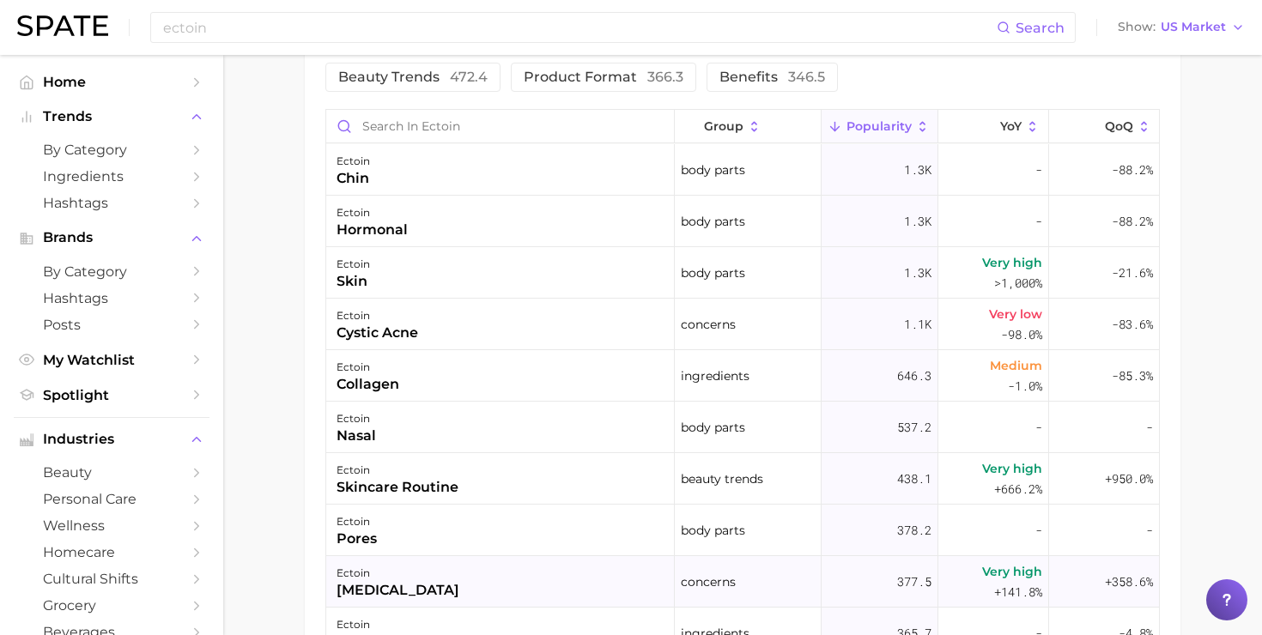
scroll to position [949, 0]
